Goal: Use online tool/utility: Utilize a website feature to perform a specific function

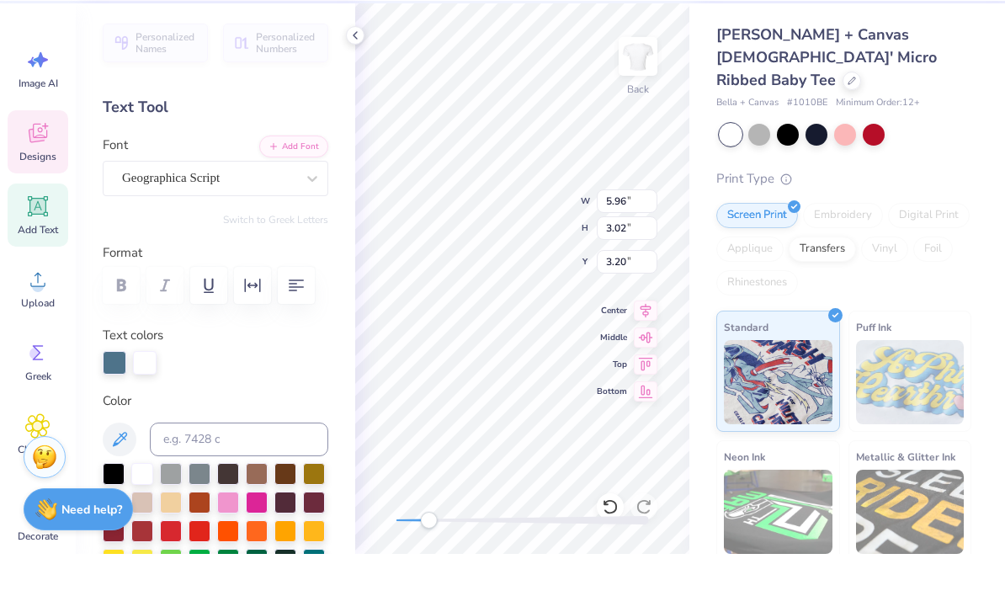
scroll to position [0, 1]
type textarea "Lucky"
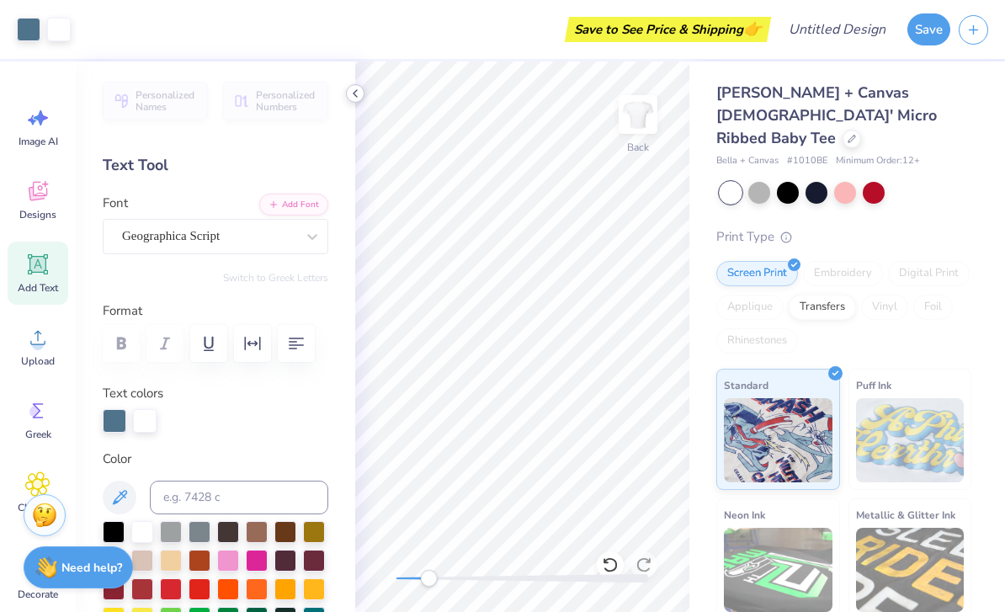
click at [348, 99] on icon at bounding box center [354, 93] width 13 height 13
click at [358, 101] on div at bounding box center [355, 93] width 19 height 19
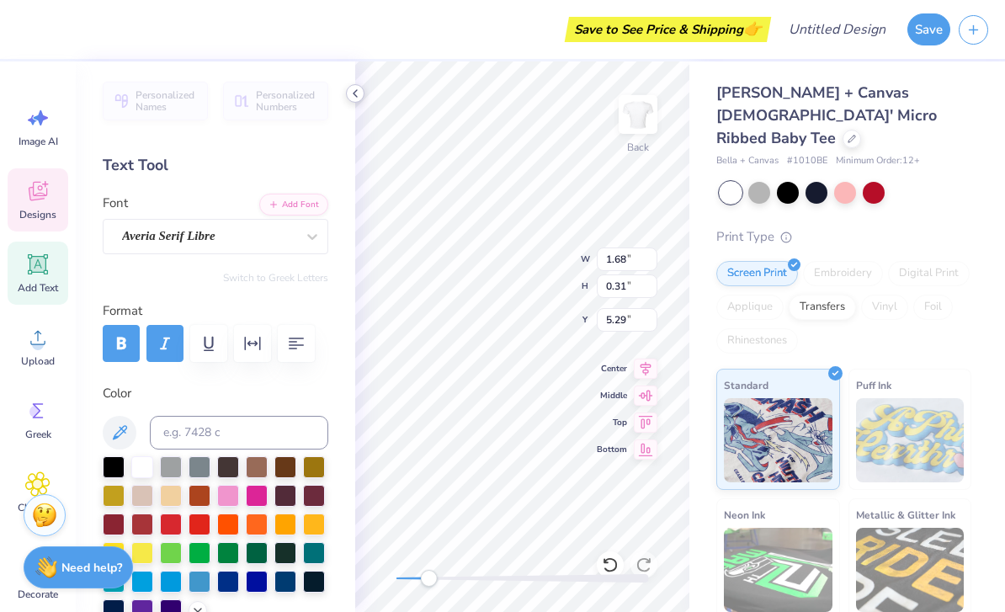
type input "5.79"
type input "3.60"
type input "2.91"
type textarea "B"
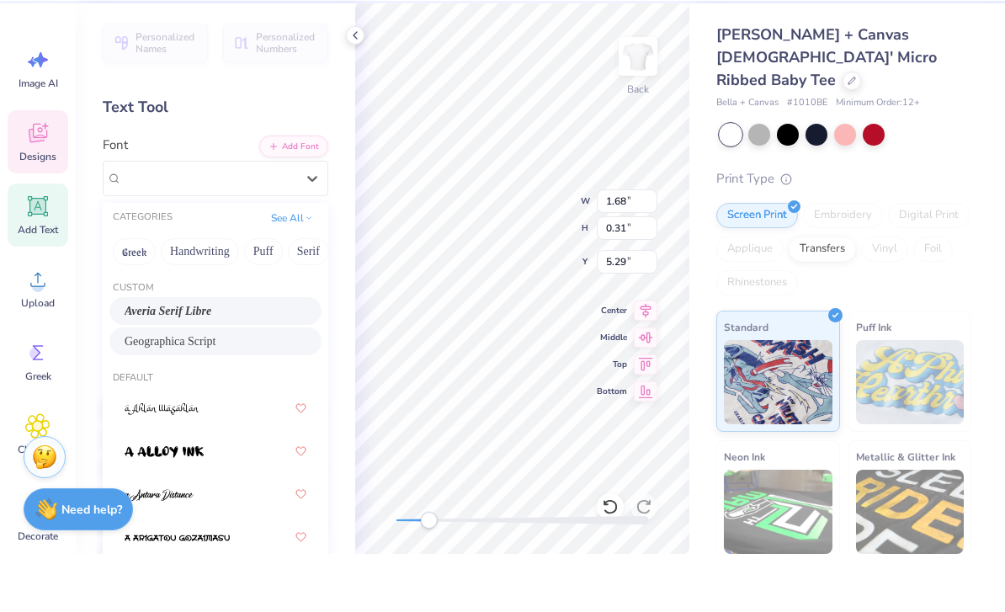
click at [145, 385] on div "Geographica Script" at bounding box center [215, 399] width 212 height 28
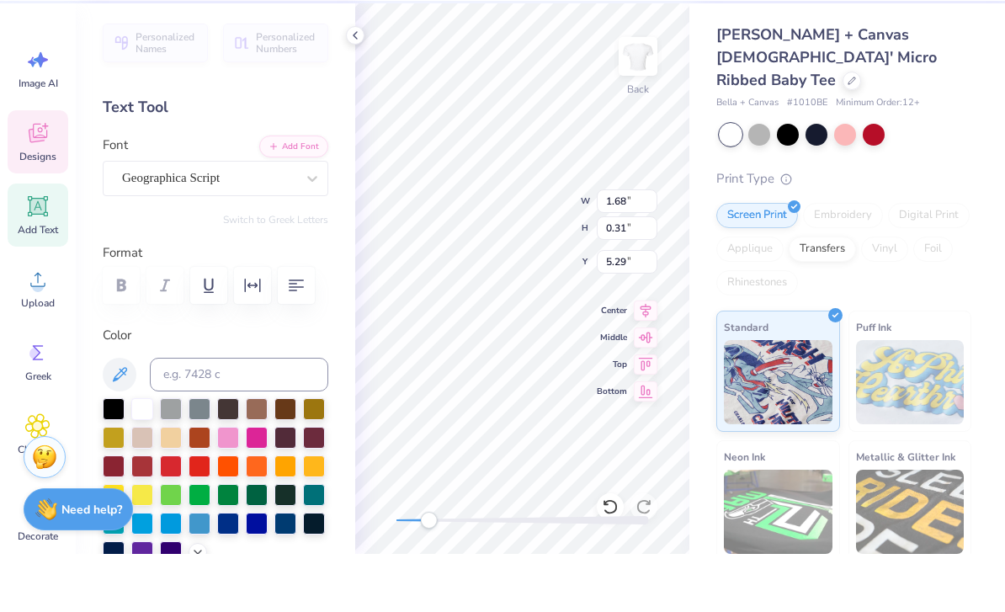
type textarea "Little"
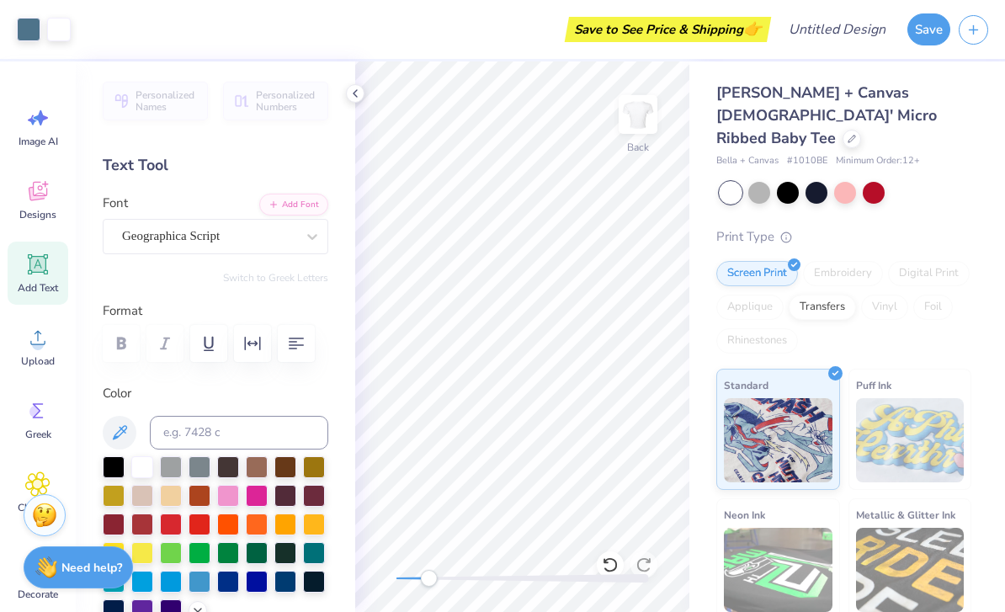
click at [338, 106] on div "Personalized Names Personalized Numbers Text Tool Add Font Font Geographica Scr…" at bounding box center [215, 336] width 279 height 550
click at [347, 89] on div at bounding box center [355, 93] width 19 height 19
click at [113, 341] on div at bounding box center [216, 343] width 226 height 37
click at [123, 340] on div at bounding box center [216, 343] width 226 height 37
click at [347, 82] on div "Personalized Names Personalized Numbers Text Tool Add Font Font Geographica Scr…" at bounding box center [215, 336] width 279 height 550
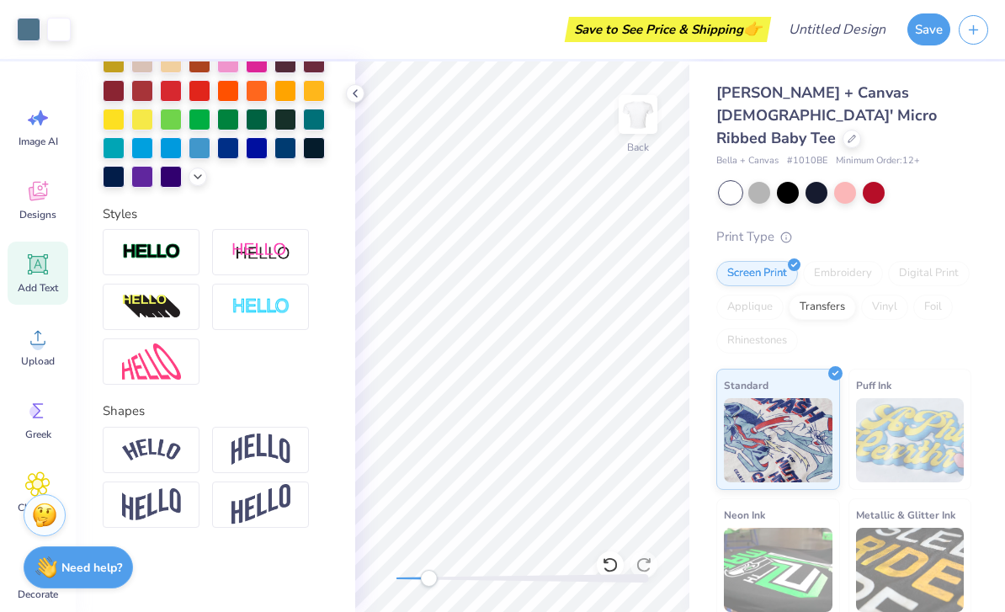
scroll to position [434, 0]
click at [361, 88] on icon at bounding box center [354, 93] width 13 height 13
click at [357, 91] on icon at bounding box center [354, 93] width 13 height 13
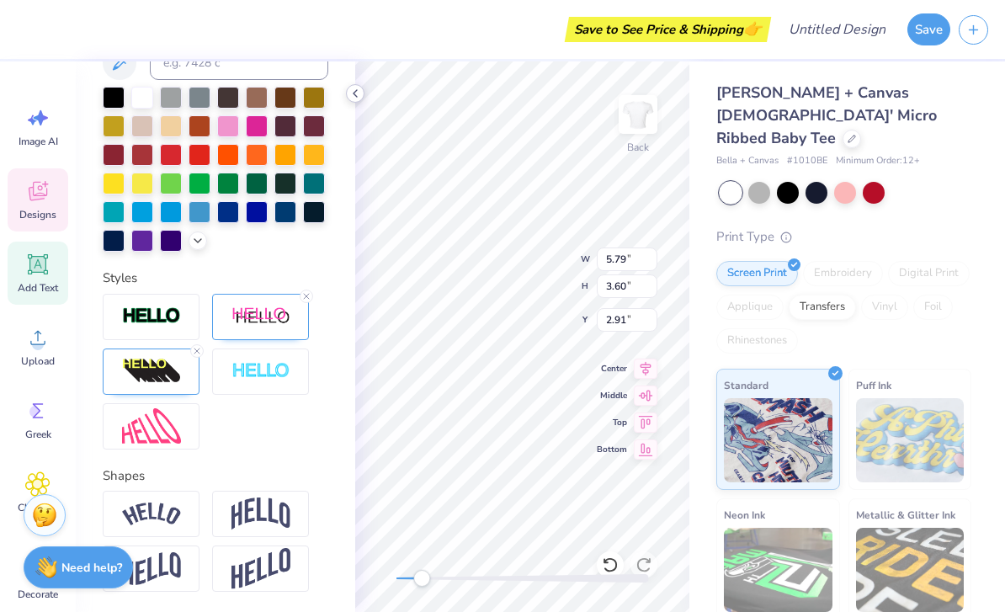
type input "0.84"
type input "0.32"
type input "5.31"
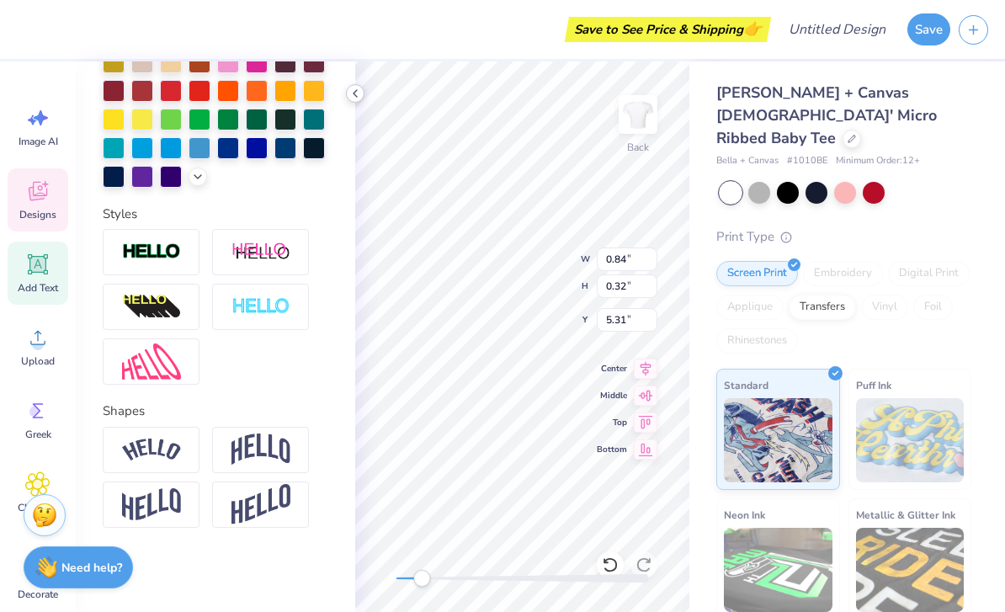
type input "2.59"
type input "0.99"
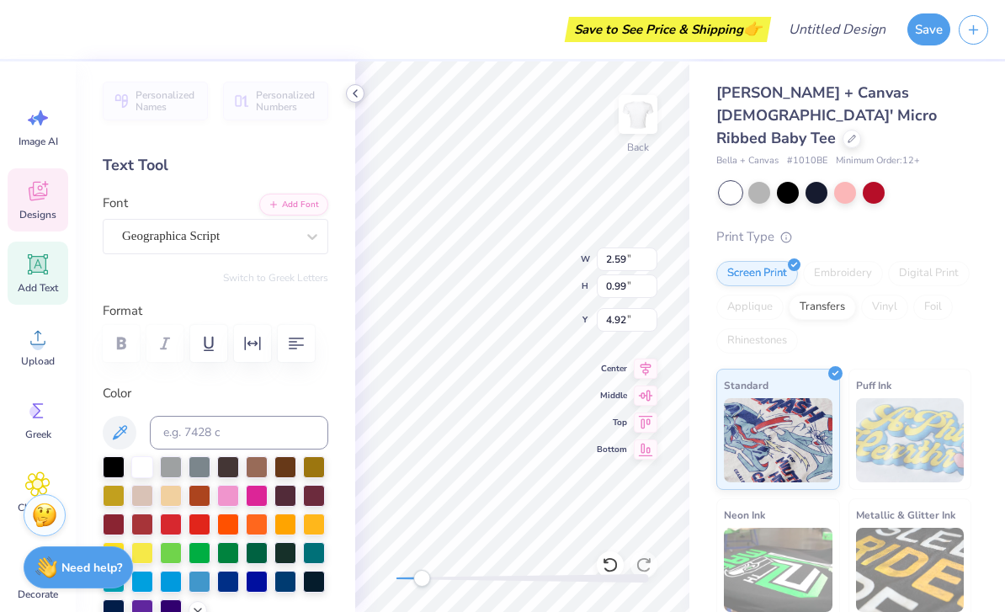
scroll to position [0, 0]
click at [122, 338] on div at bounding box center [216, 343] width 226 height 37
type input "3.31"
type input "1.27"
type input "4.64"
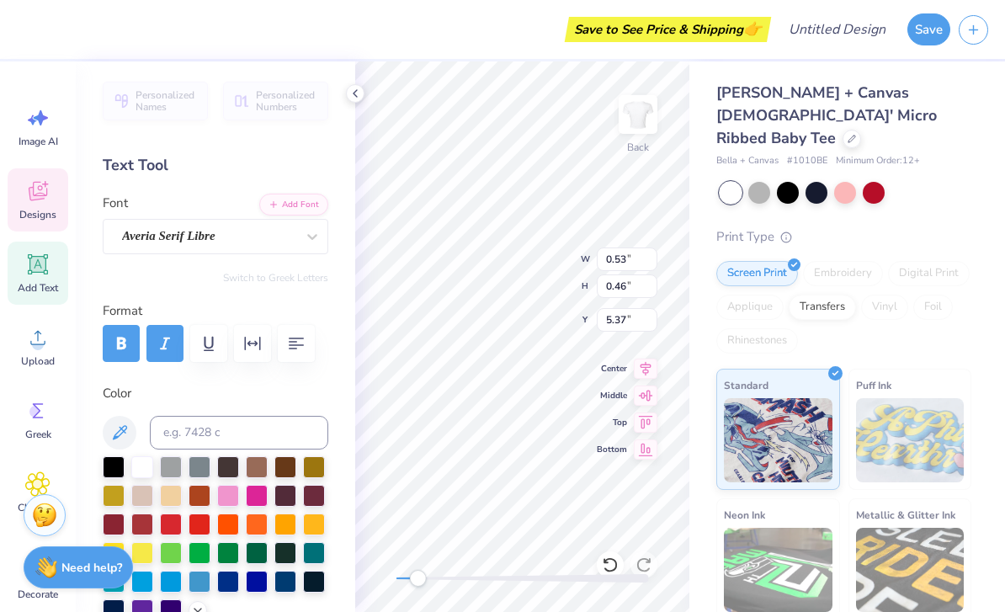
type input "0.53"
type input "0.46"
type input "5.37"
type input "1.82"
type input "1.60"
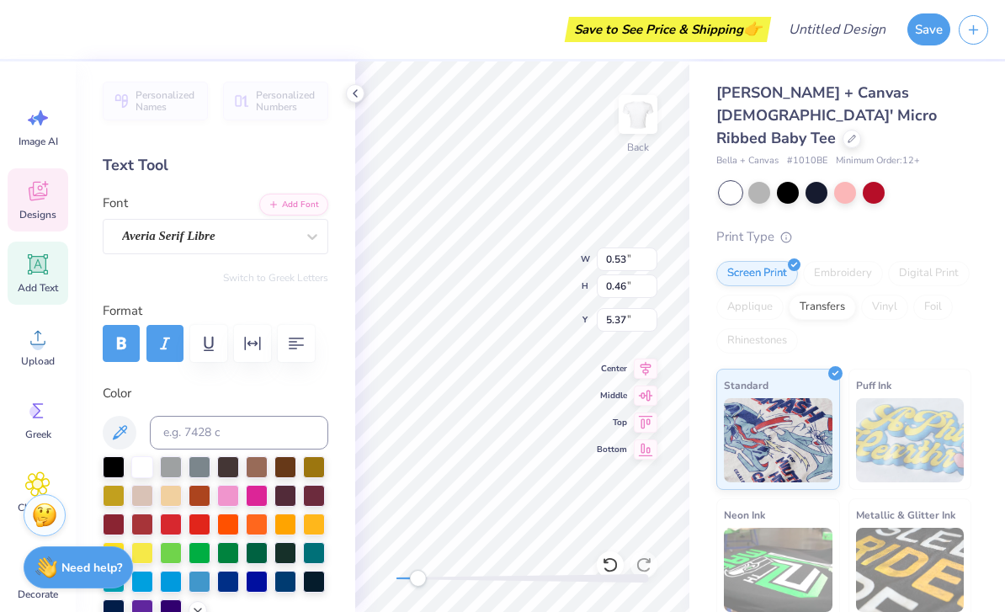
type input "4.62"
type textarea "ZTA"
type input "0.72"
type input "0.59"
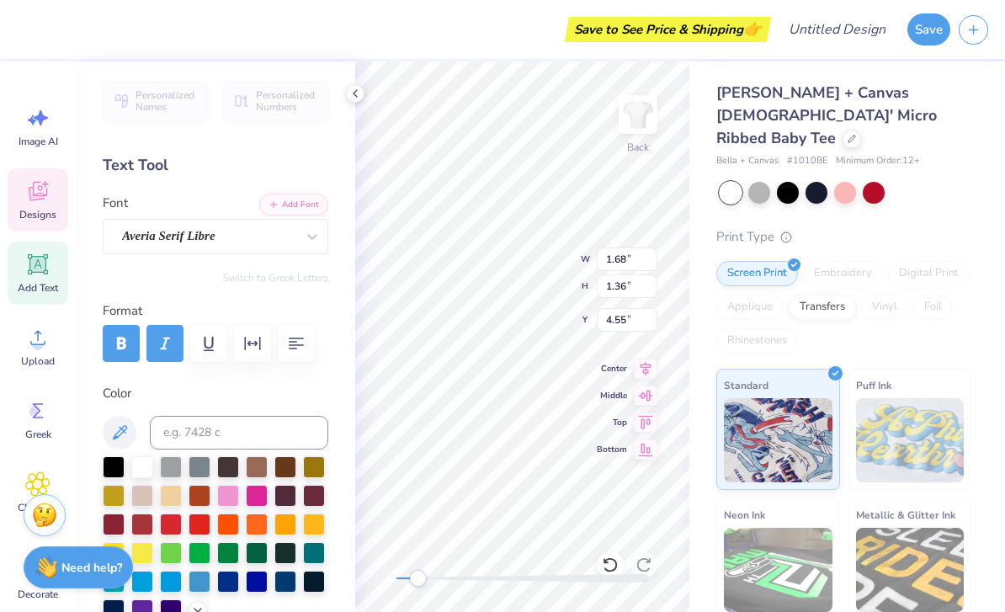
type input "4.48"
type input "0.65"
type input "0.52"
type input "2.70"
type textarea "Big"
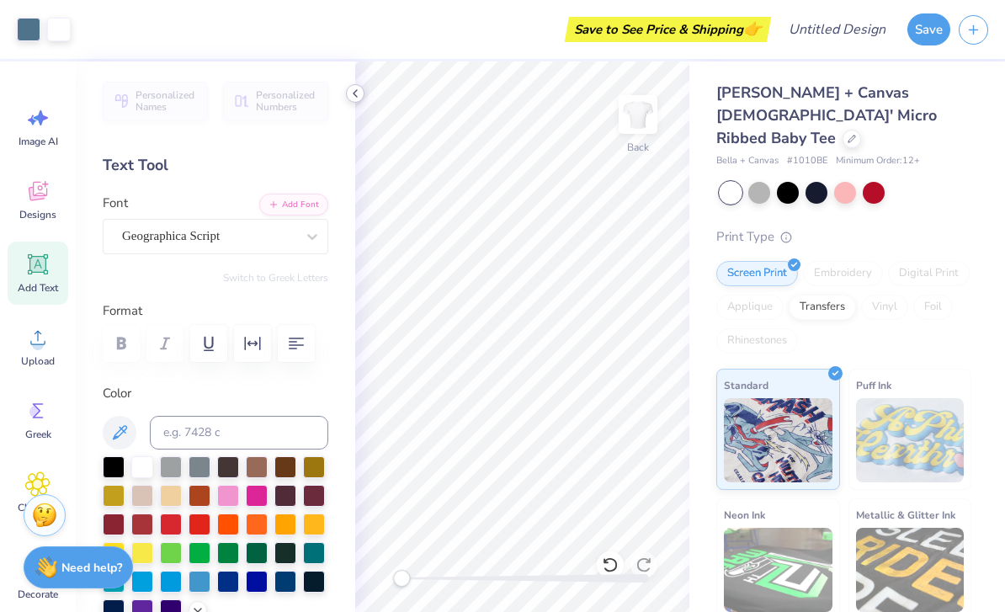
click at [351, 94] on icon at bounding box center [354, 93] width 13 height 13
